Goal: Transaction & Acquisition: Purchase product/service

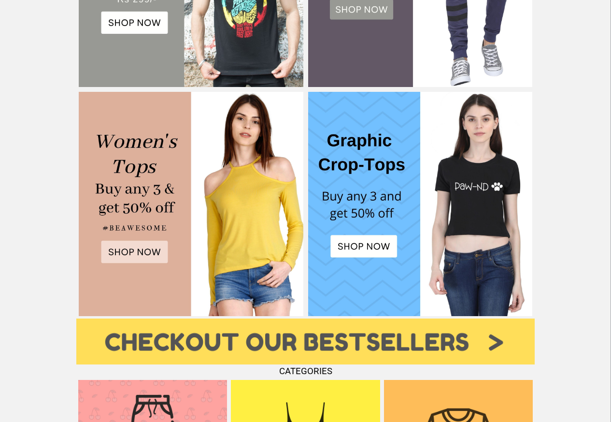
scroll to position [406, 0]
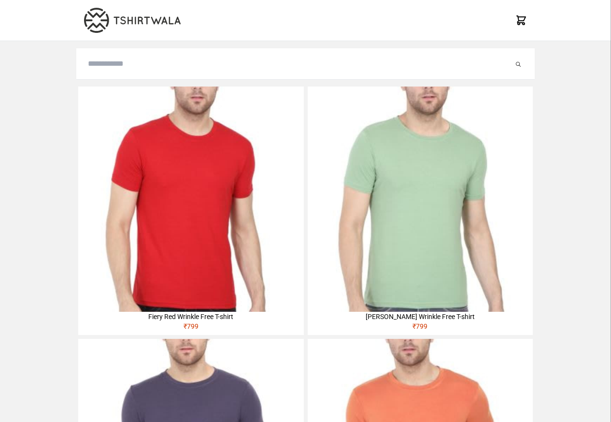
click at [110, 150] on img at bounding box center [190, 199] width 225 height 225
